Goal: Information Seeking & Learning: Learn about a topic

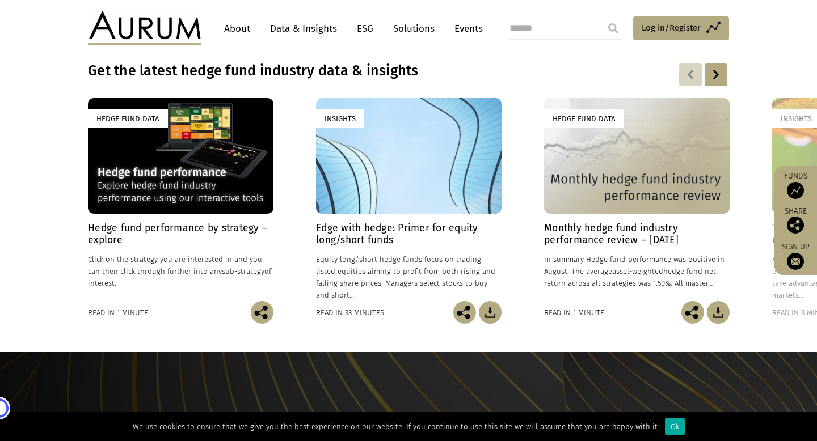
scroll to position [818, 0]
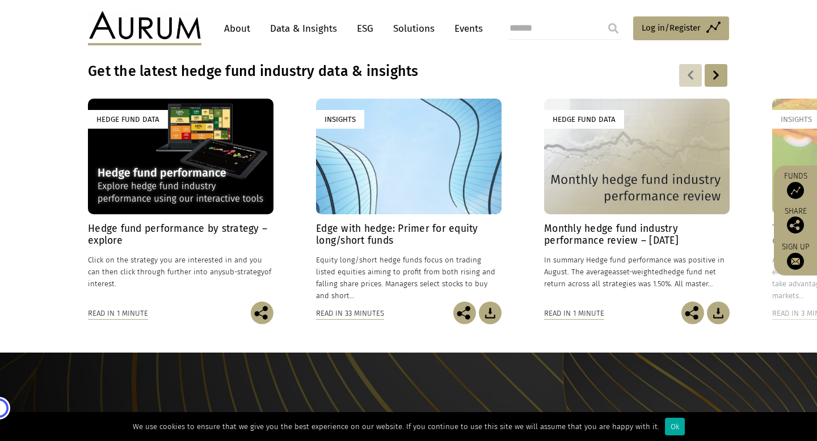
click at [715, 78] on div at bounding box center [715, 75] width 23 height 23
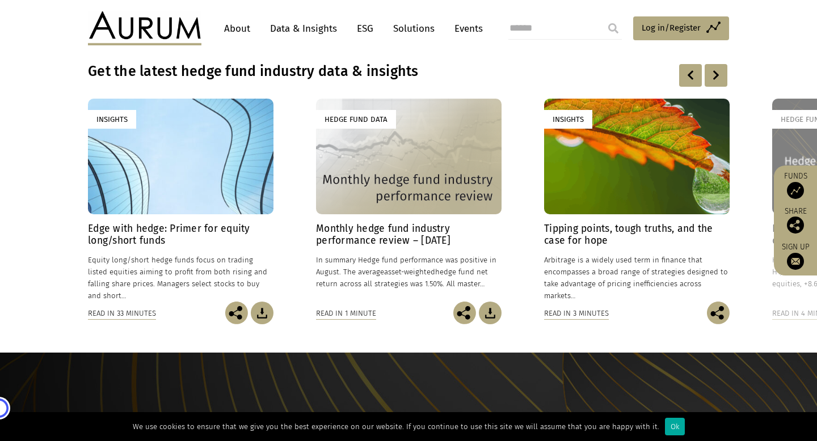
click at [586, 246] on h4 "Tipping points, tough truths, and the case for hope" at bounding box center [636, 235] width 185 height 24
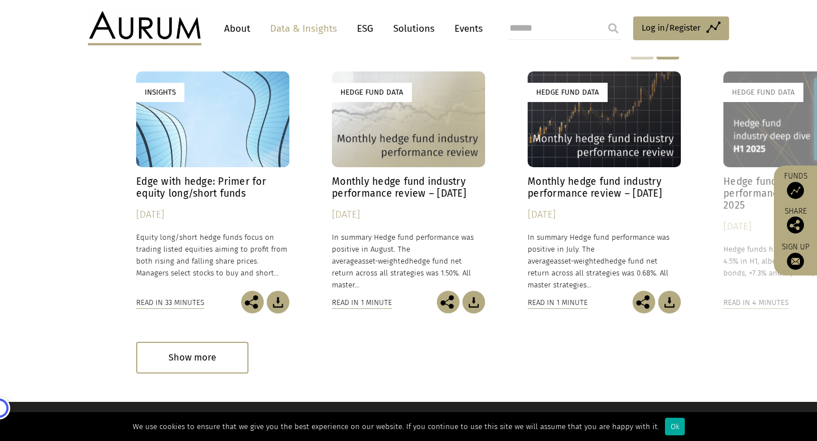
scroll to position [1272, 0]
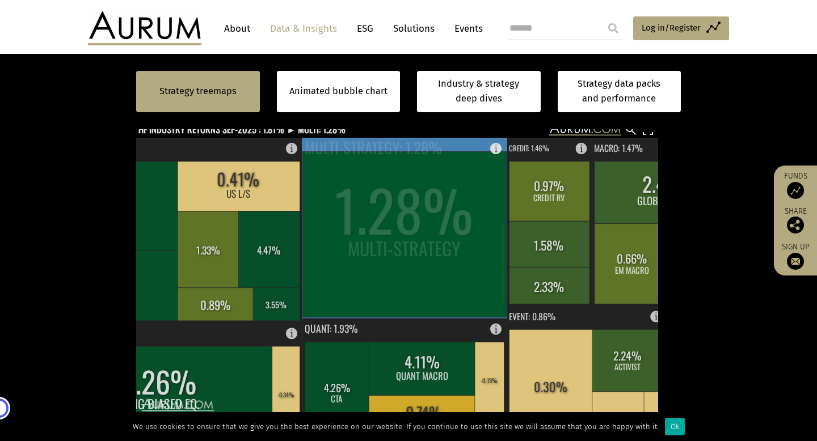
scroll to position [210, 0]
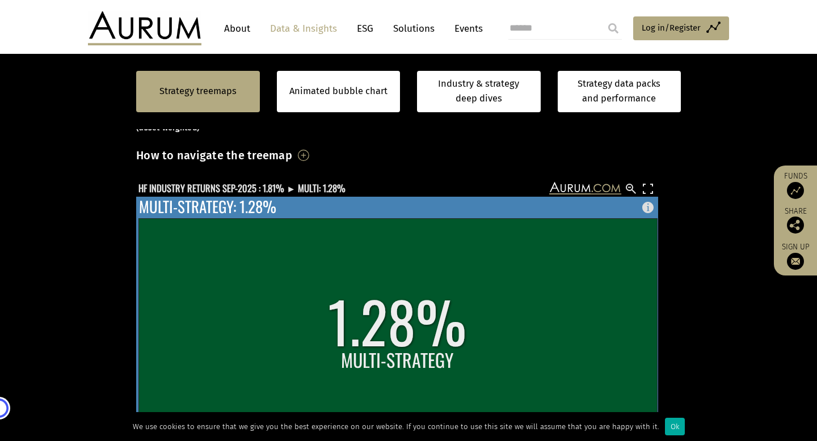
click at [582, 281] on rect at bounding box center [397, 346] width 518 height 256
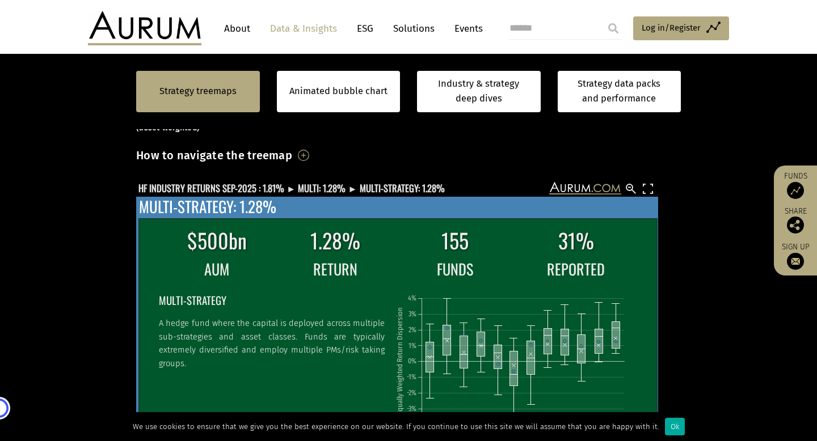
click at [567, 243] on td "31%" at bounding box center [576, 240] width 120 height 33
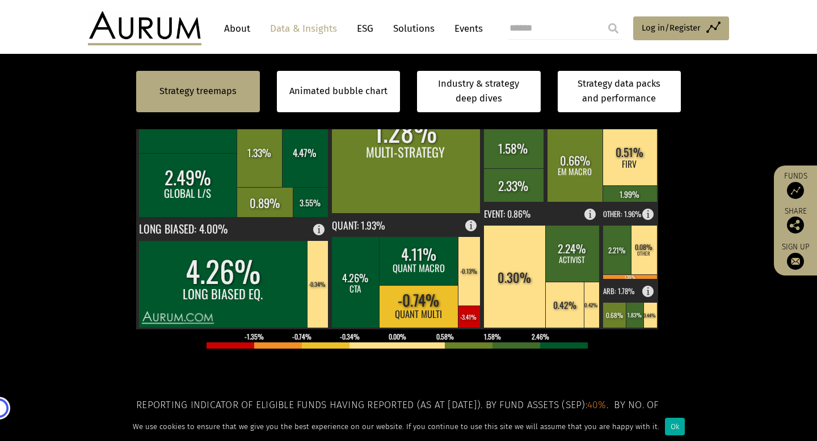
scroll to position [377, 0]
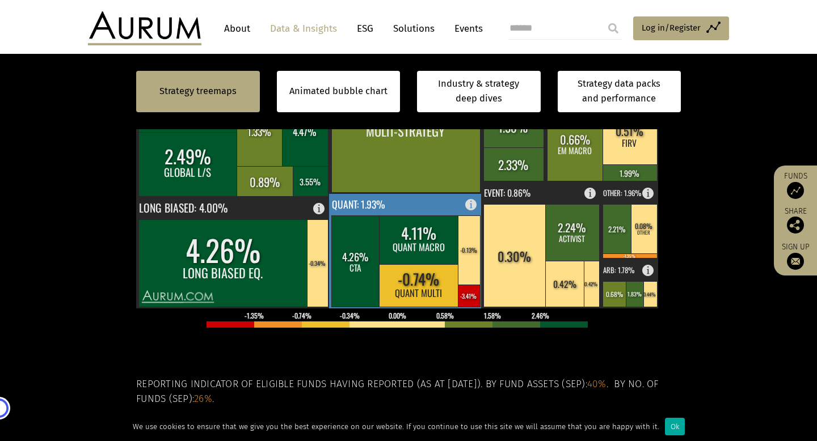
click at [470, 301] on rect at bounding box center [469, 296] width 22 height 22
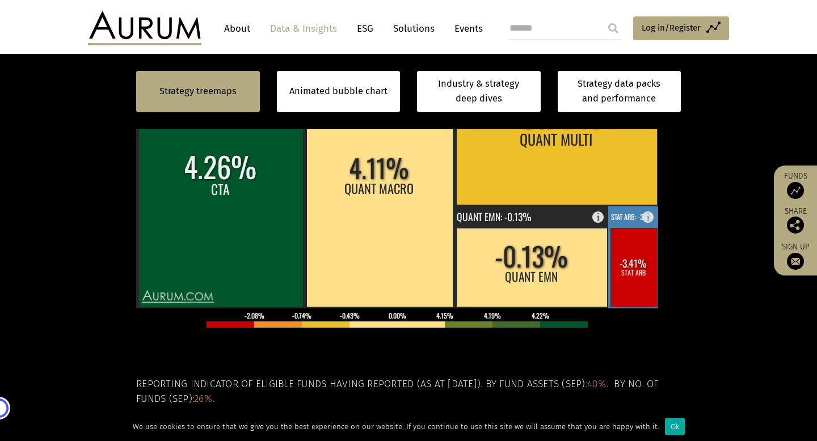
click at [638, 272] on rect at bounding box center [633, 267] width 47 height 79
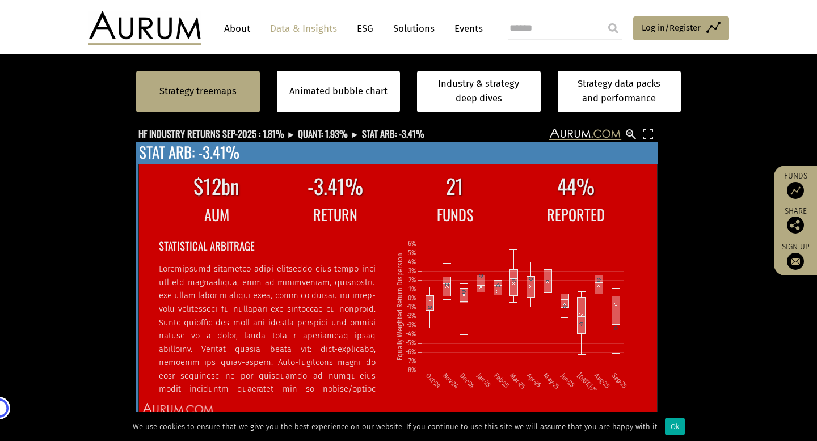
scroll to position [265, 0]
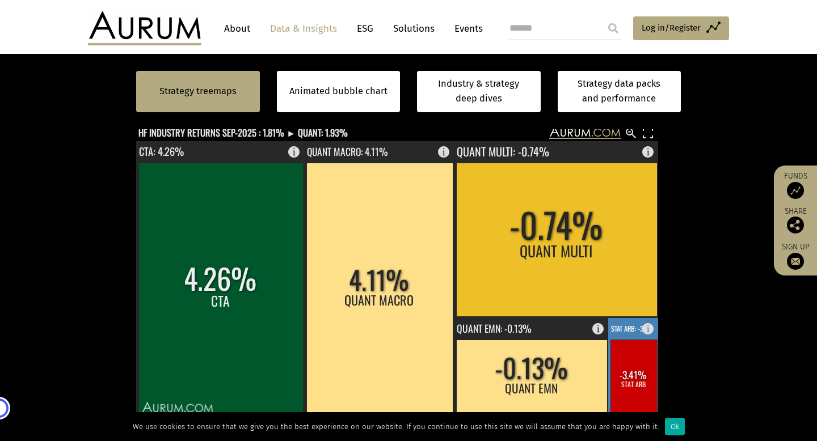
click at [633, 383] on rect at bounding box center [633, 379] width 47 height 79
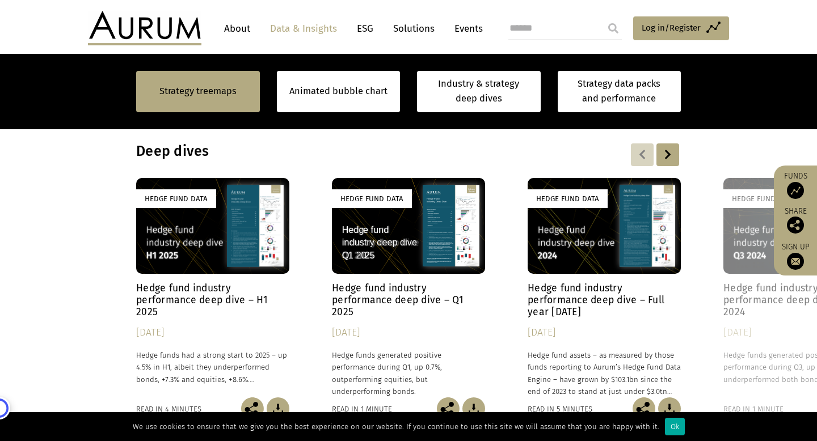
scroll to position [874, 0]
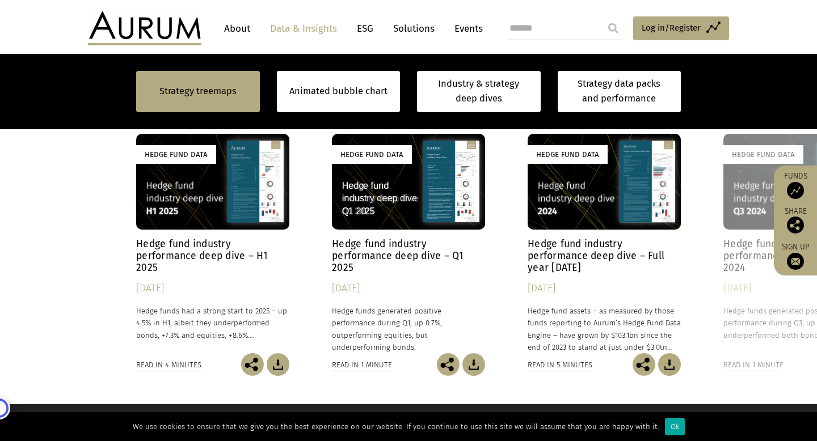
click at [191, 255] on h4 "Hedge fund industry performance deep dive – H1 2025" at bounding box center [212, 256] width 153 height 36
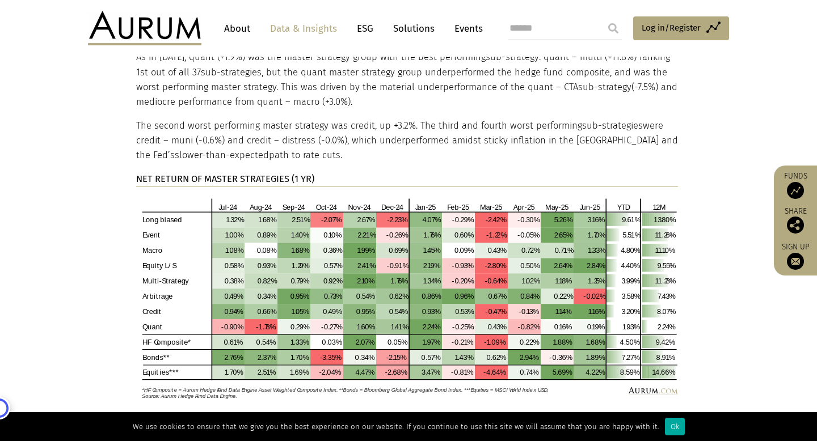
scroll to position [2352, 0]
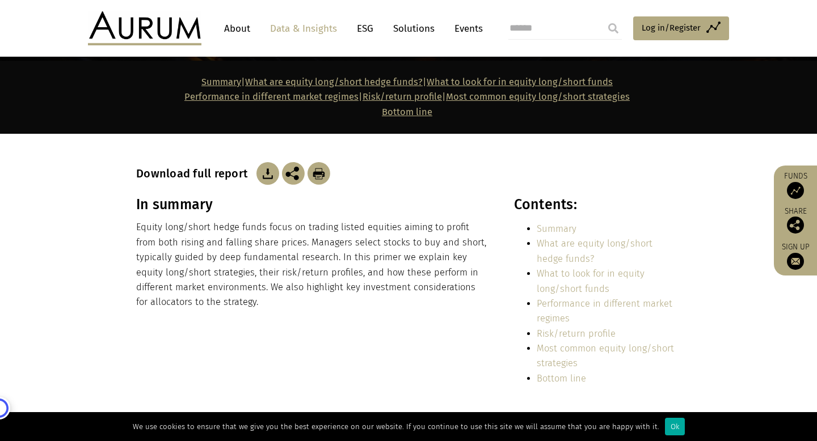
scroll to position [150, 0]
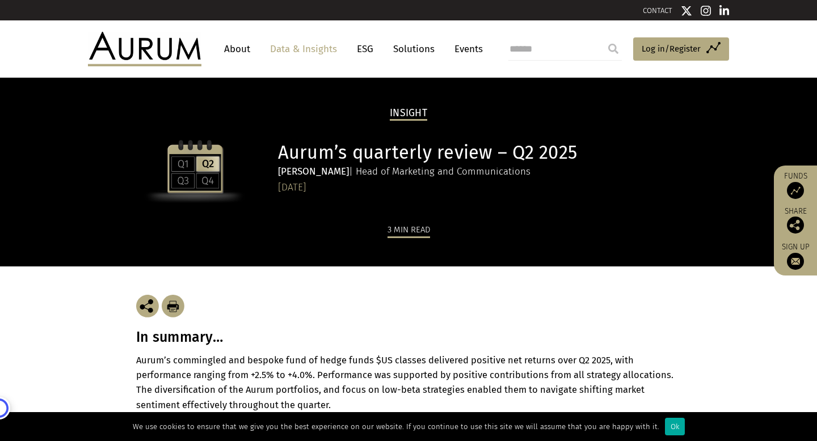
click at [386, 269] on div "In summary… Aurum’s commingled and bespoke fund of hedge funds $US classes deli…" at bounding box center [408, 340] width 544 height 146
